Goal: Information Seeking & Learning: Learn about a topic

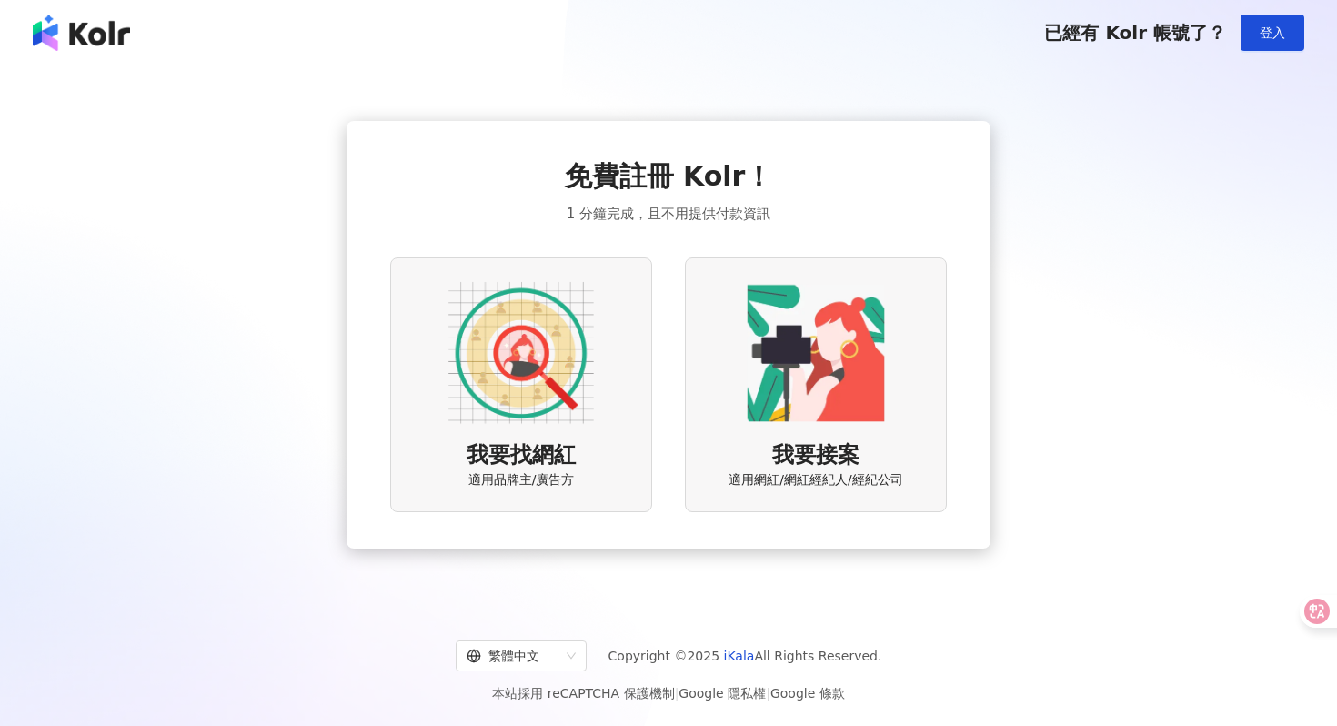
click at [564, 401] on img at bounding box center [521, 353] width 146 height 146
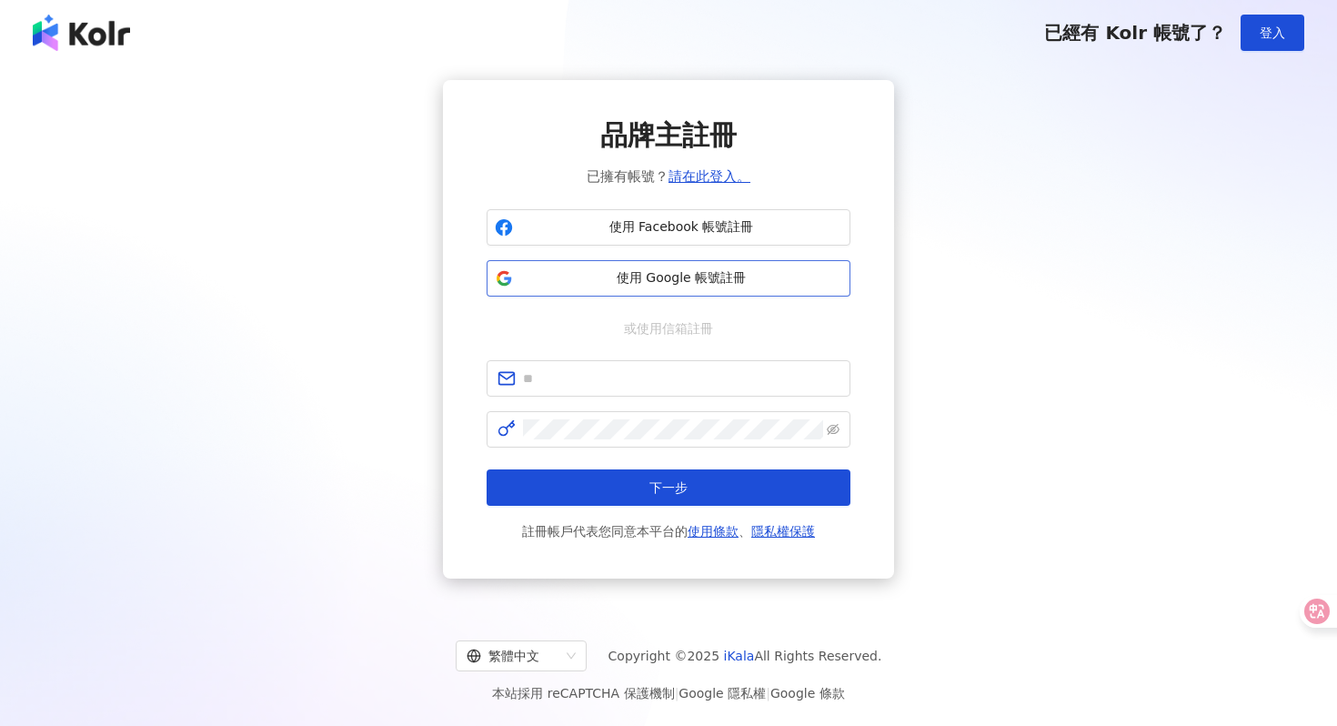
click at [669, 267] on button "使用 Google 帳號註冊" at bounding box center [669, 278] width 364 height 36
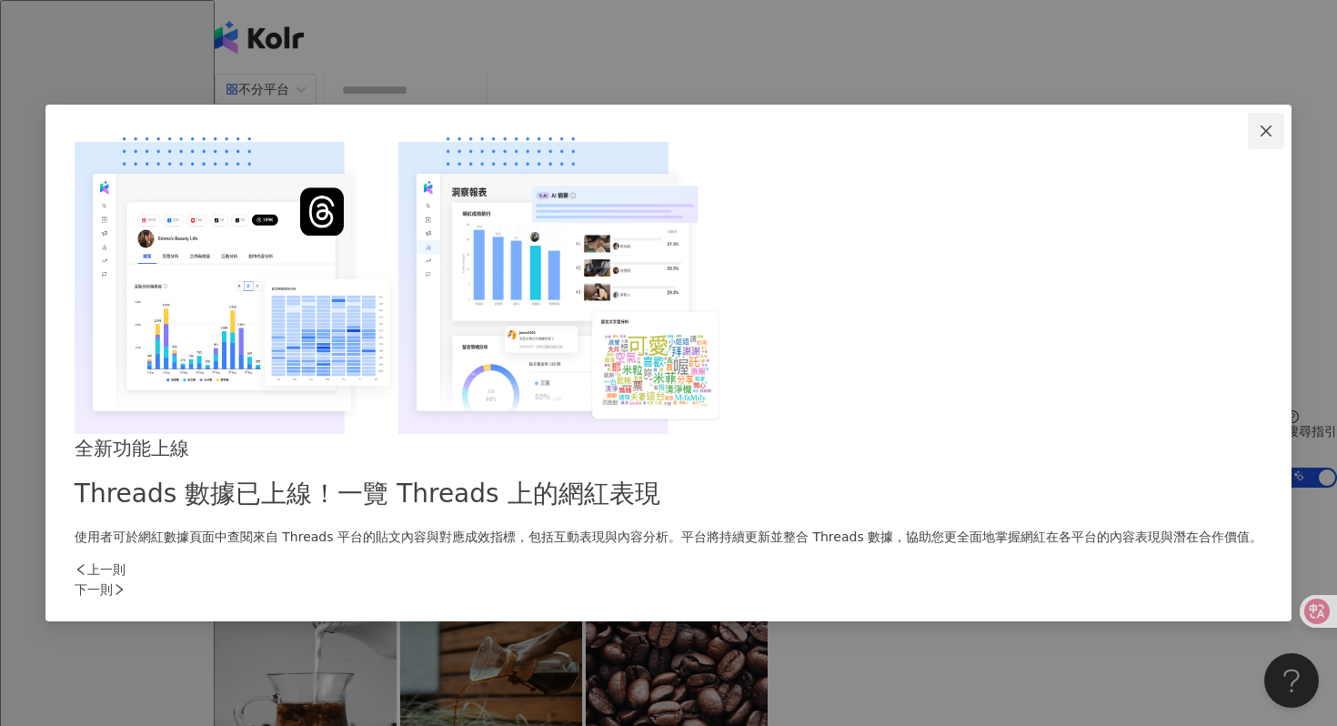
click at [1259, 138] on icon "close" at bounding box center [1266, 131] width 15 height 15
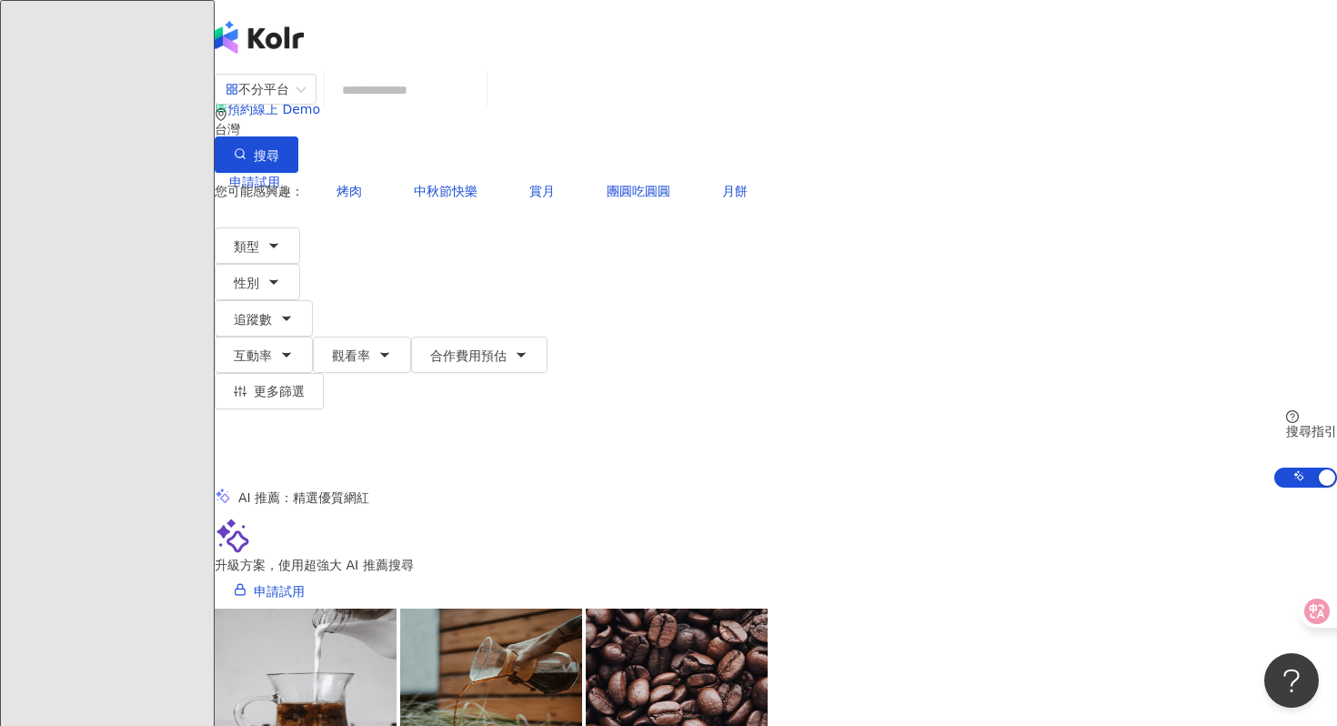
click at [499, 128] on div "不分平台 台灣 搜尋" at bounding box center [776, 123] width 1123 height 100
click at [479, 107] on input "search" at bounding box center [405, 90] width 147 height 35
paste input "*******"
type input "*******"
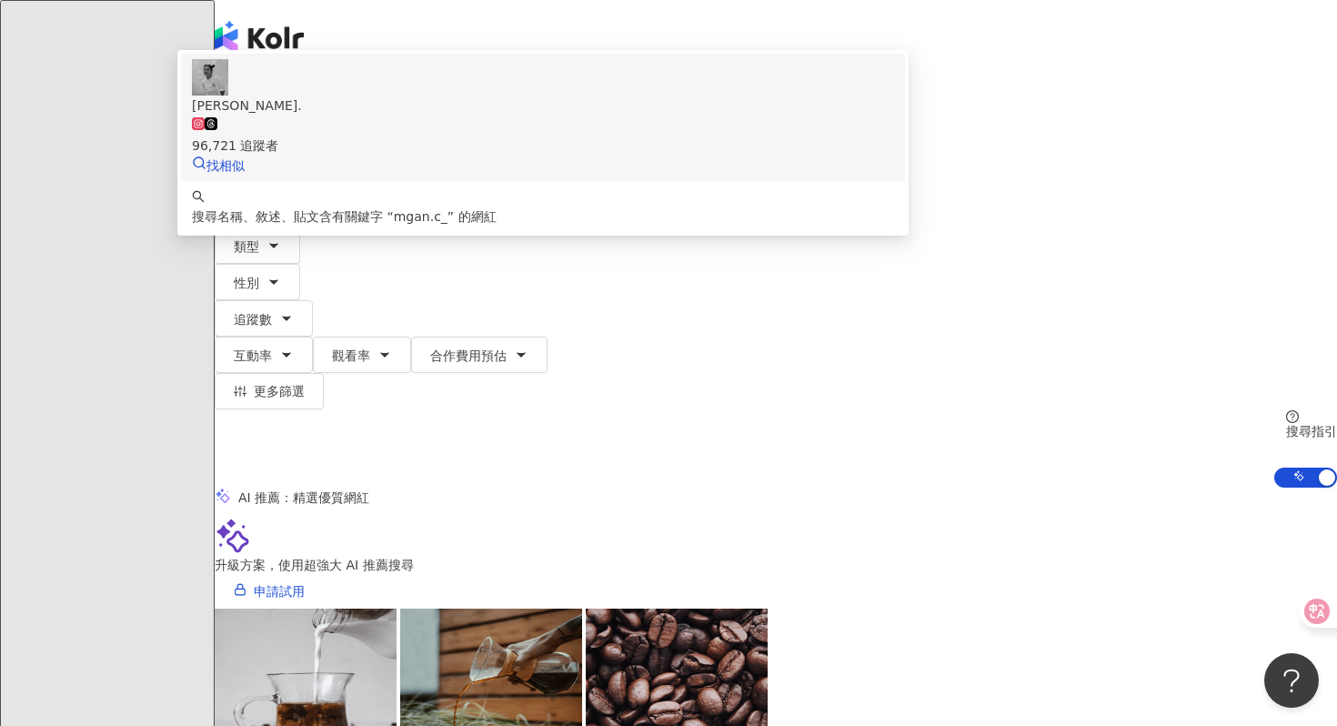
click at [751, 156] on div "96,721 追蹤者" at bounding box center [543, 136] width 702 height 40
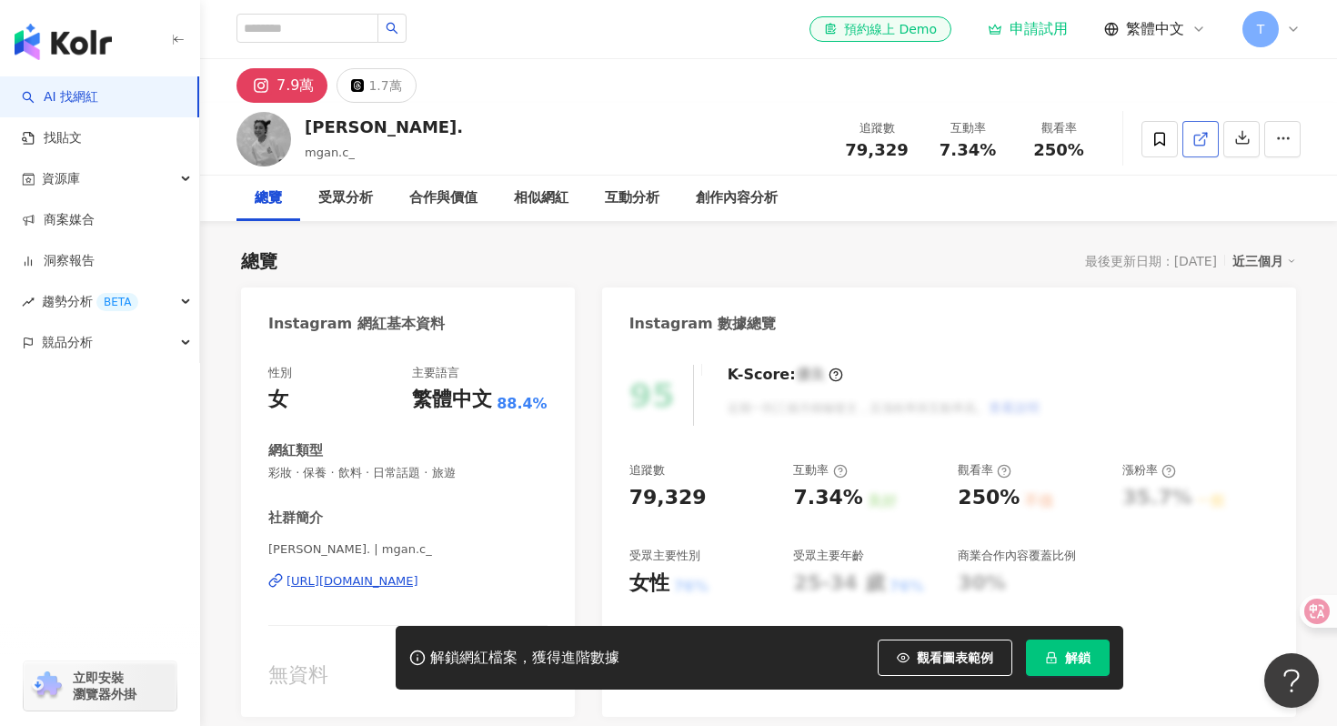
click at [1204, 136] on icon at bounding box center [1201, 139] width 16 height 16
click at [1288, 147] on button "button" at bounding box center [1283, 139] width 36 height 36
click at [1247, 187] on span "查看合作資訊" at bounding box center [1248, 183] width 76 height 20
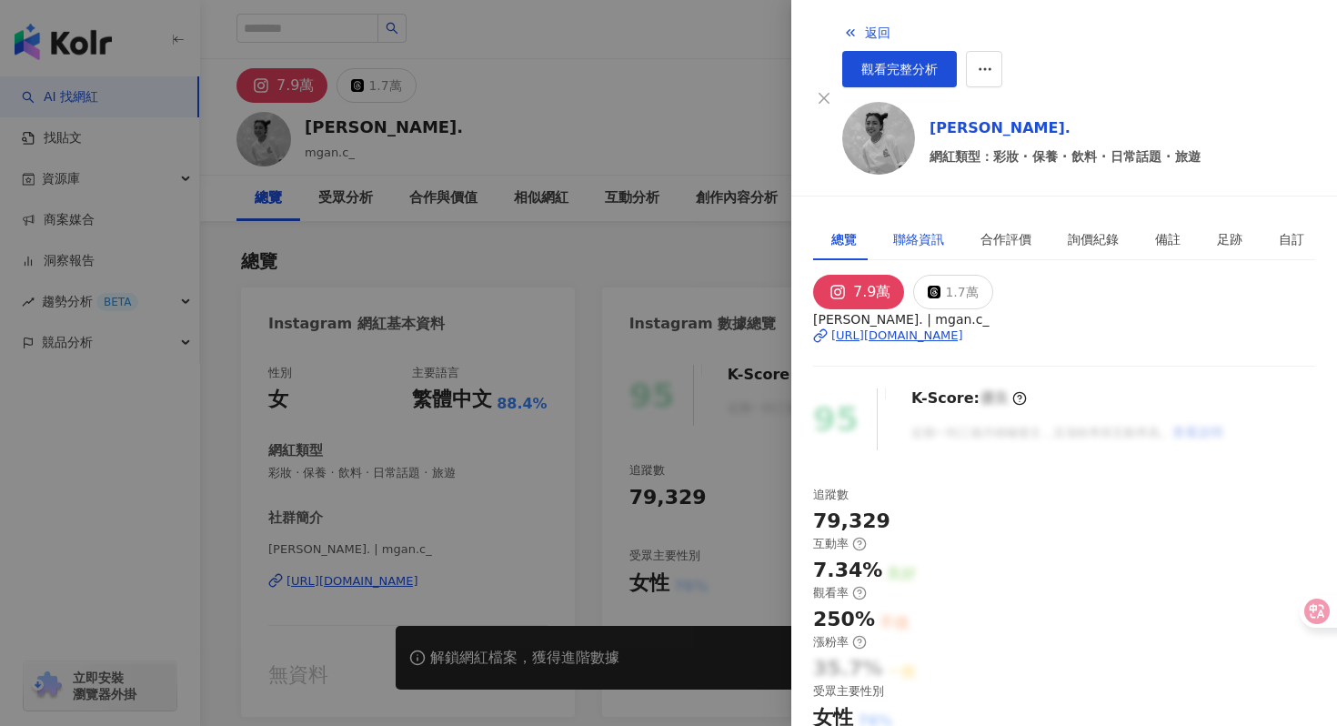
click at [909, 229] on div "聯絡資訊" at bounding box center [918, 239] width 51 height 20
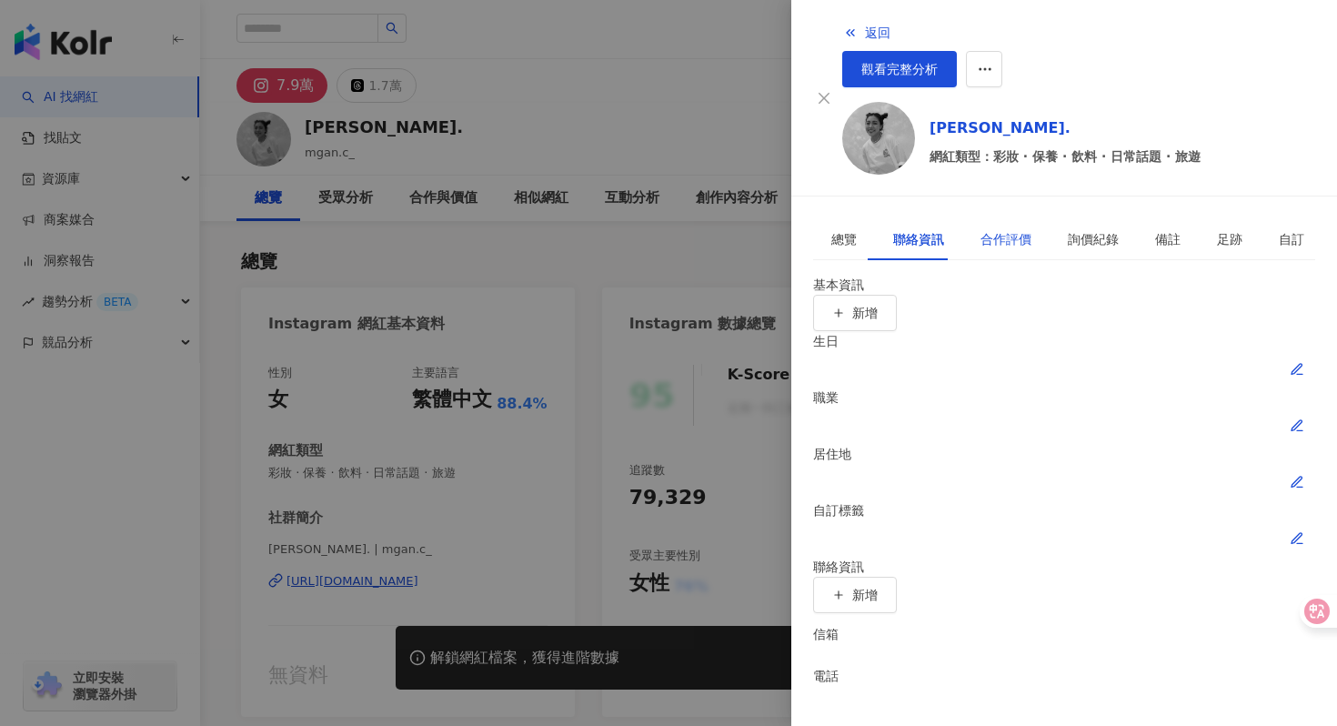
click at [983, 229] on div "合作評價" at bounding box center [1006, 239] width 51 height 20
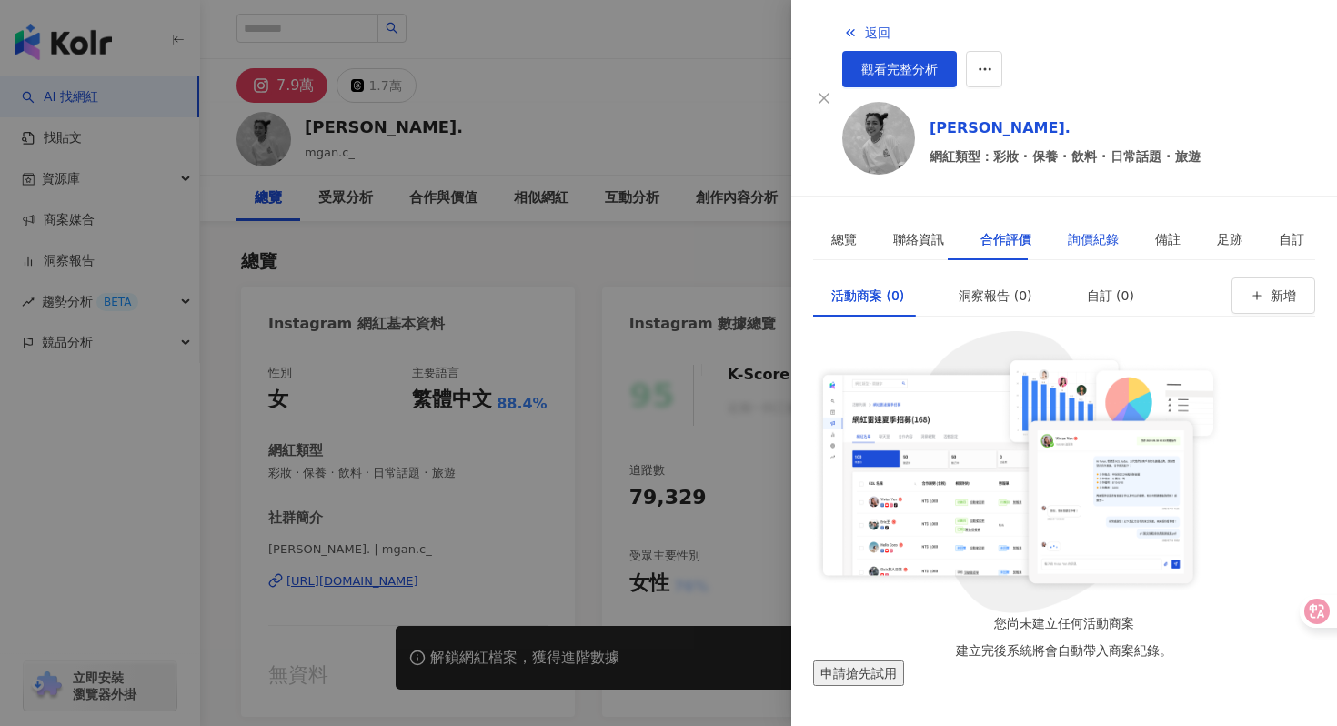
click at [1072, 229] on div "詢價紀錄" at bounding box center [1093, 239] width 51 height 20
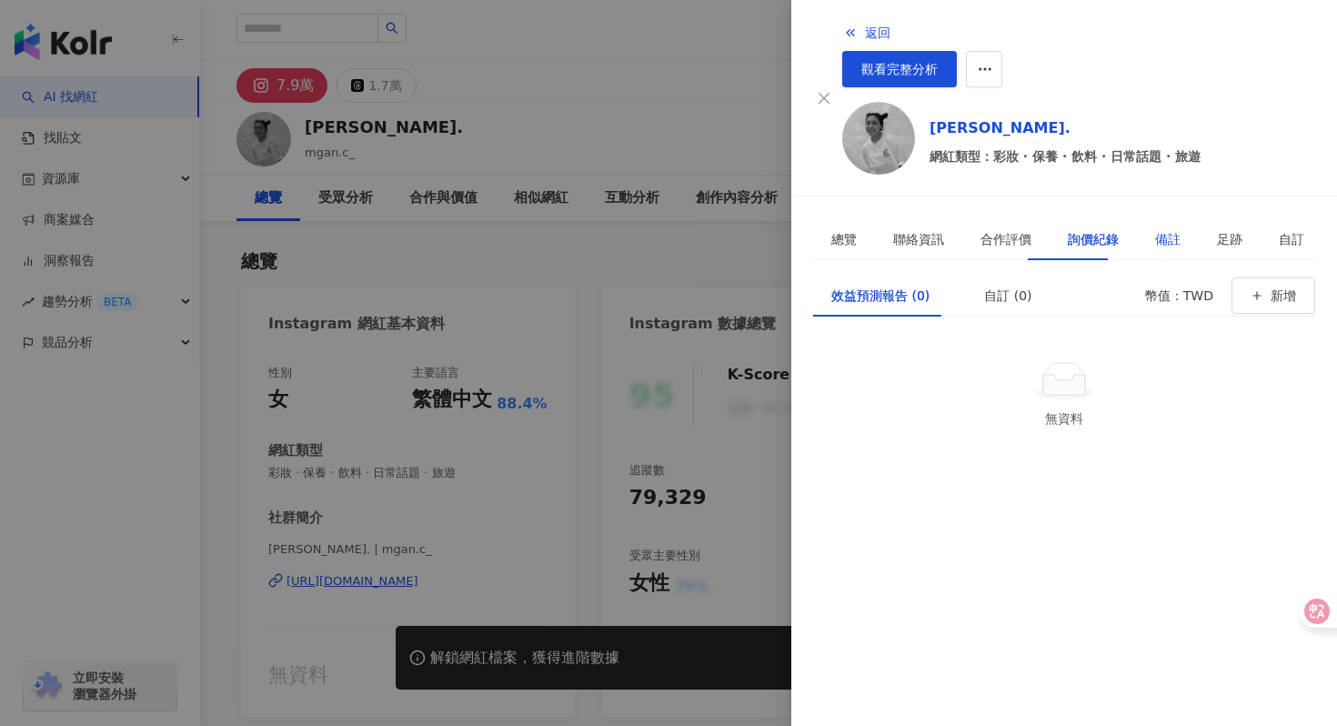
click at [1155, 229] on div "備註" at bounding box center [1167, 239] width 25 height 20
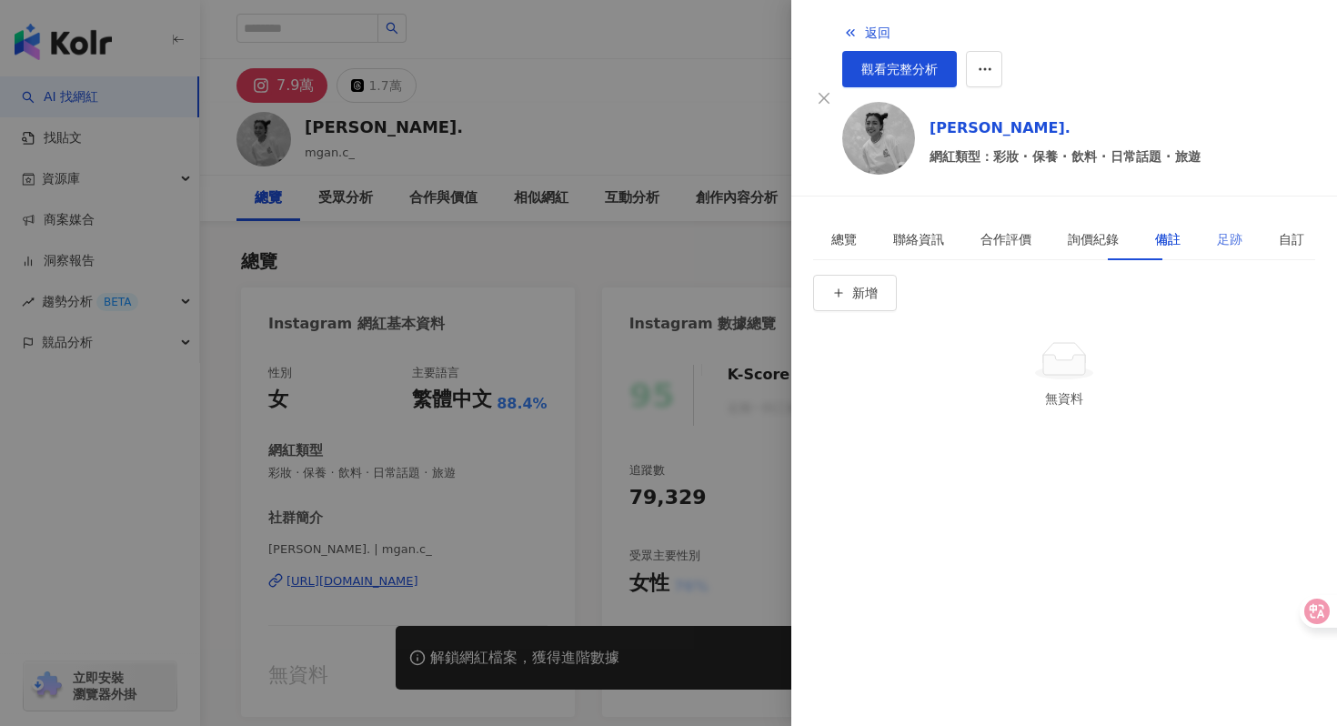
click at [1199, 218] on div "足跡" at bounding box center [1230, 239] width 62 height 42
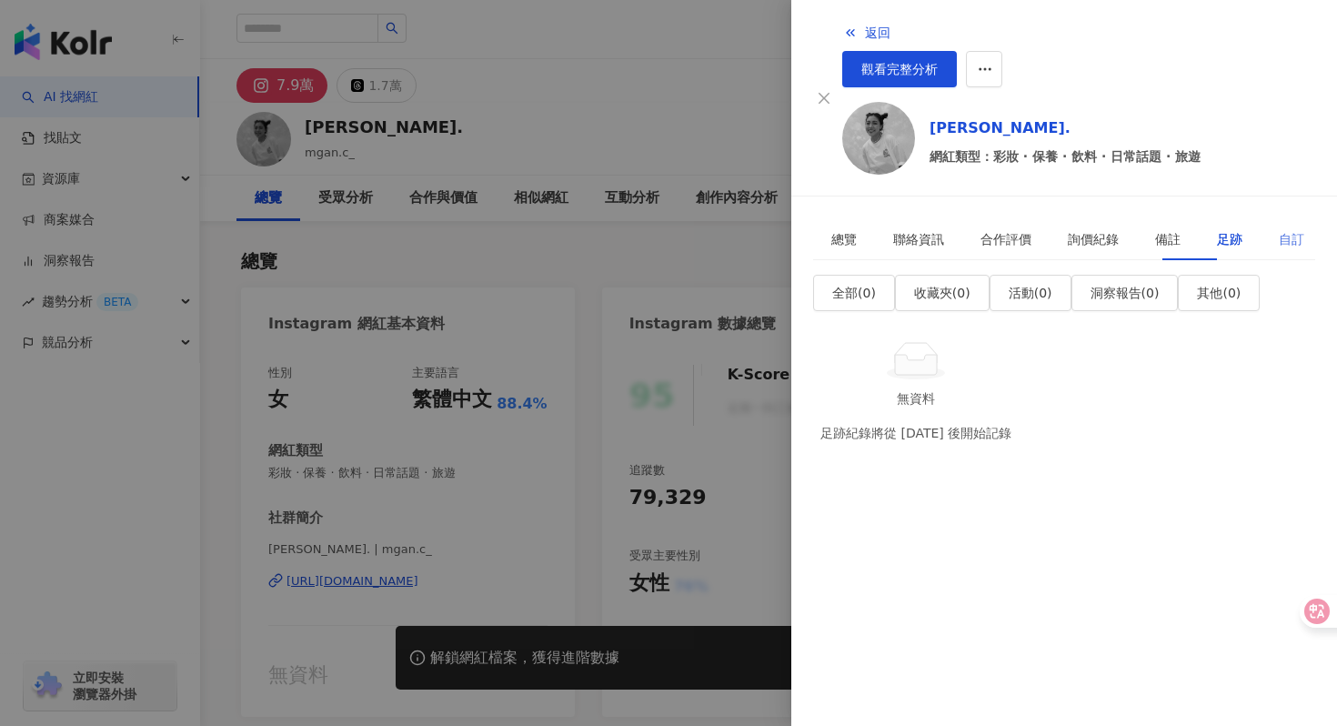
click at [1261, 218] on div "自訂" at bounding box center [1292, 239] width 62 height 42
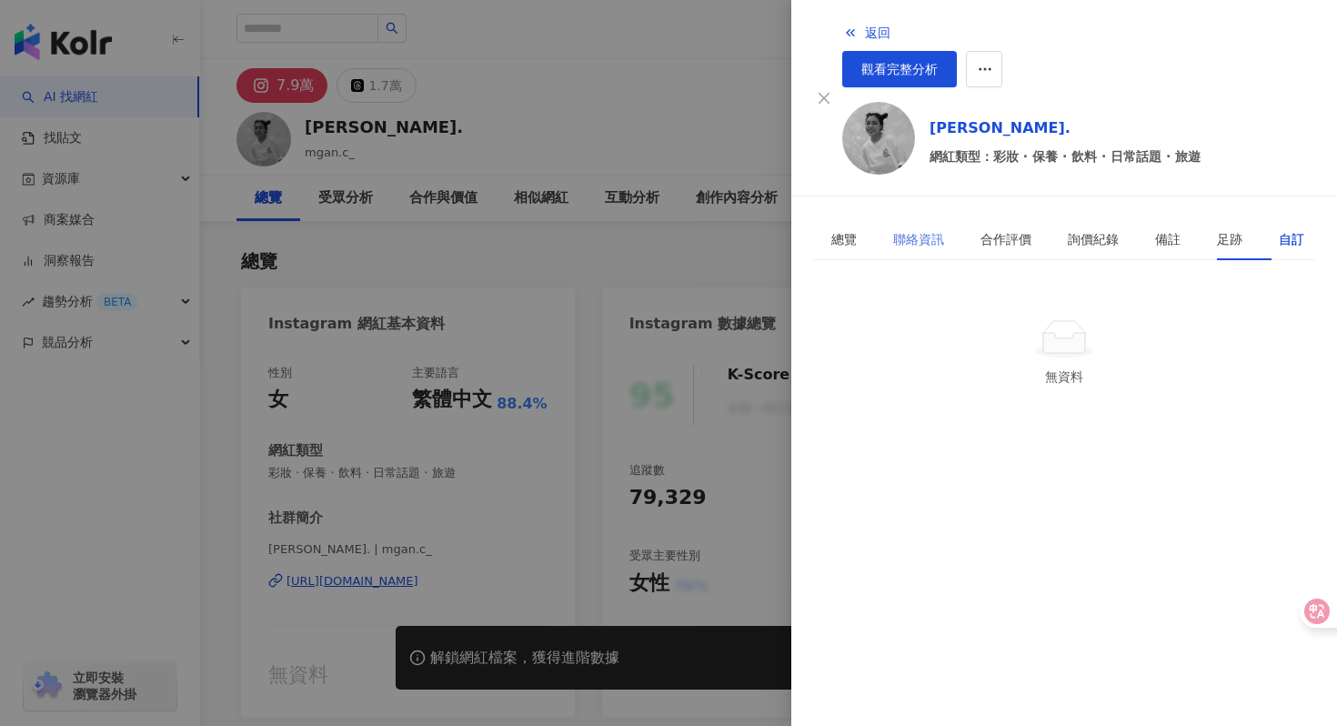
click at [937, 218] on div "聯絡資訊" at bounding box center [918, 239] width 87 height 42
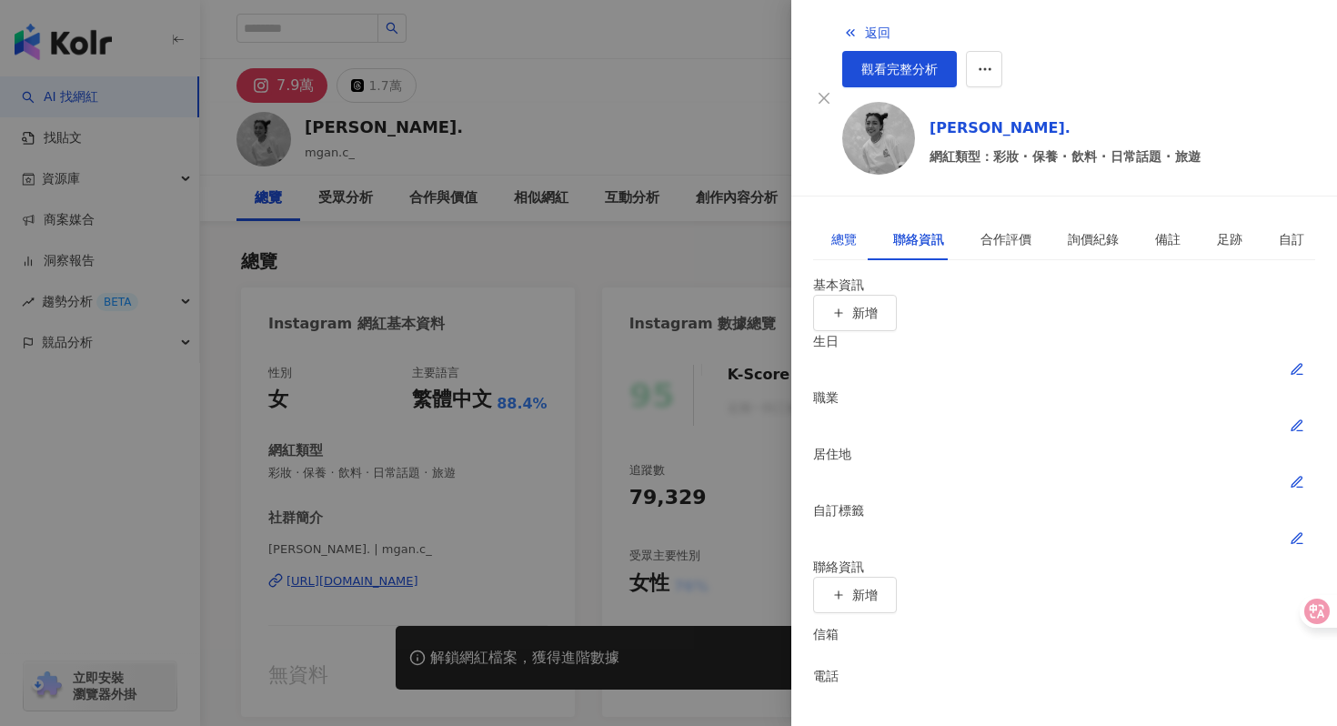
click at [831, 229] on div "總覽" at bounding box center [843, 239] width 25 height 20
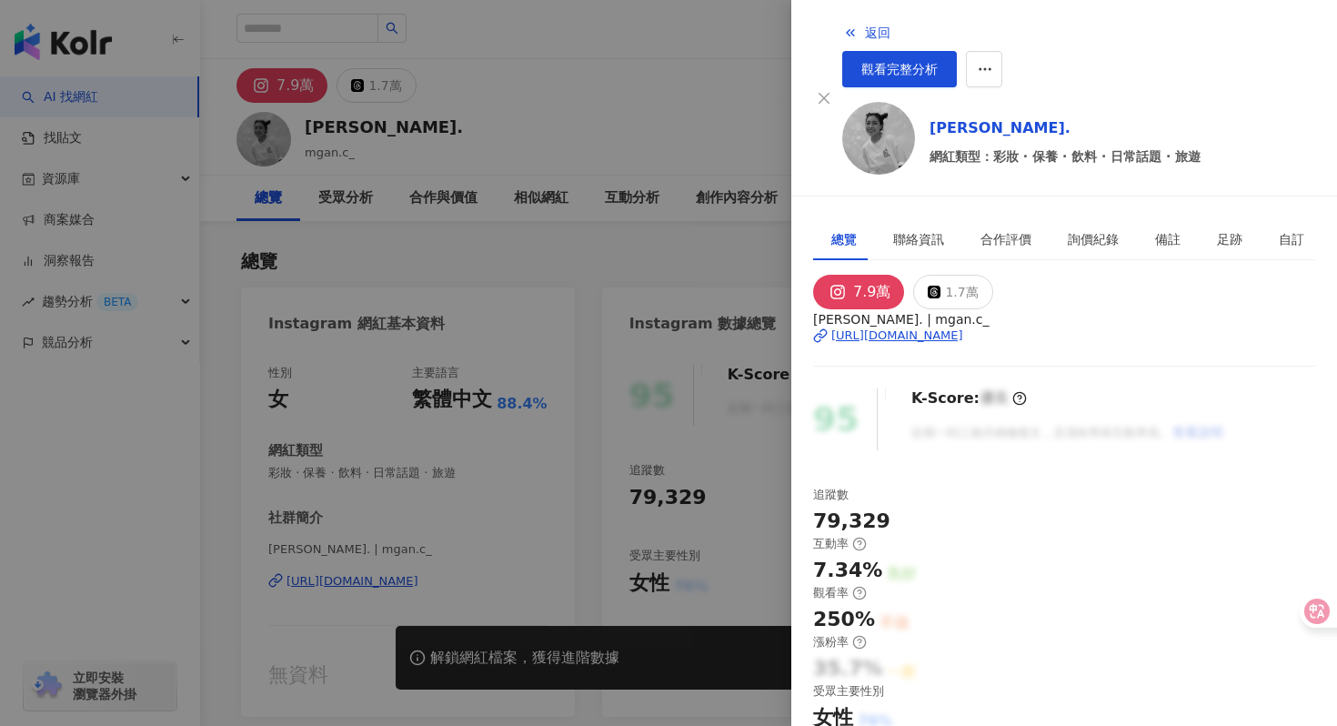
scroll to position [405, 0]
